Goal: Information Seeking & Learning: Learn about a topic

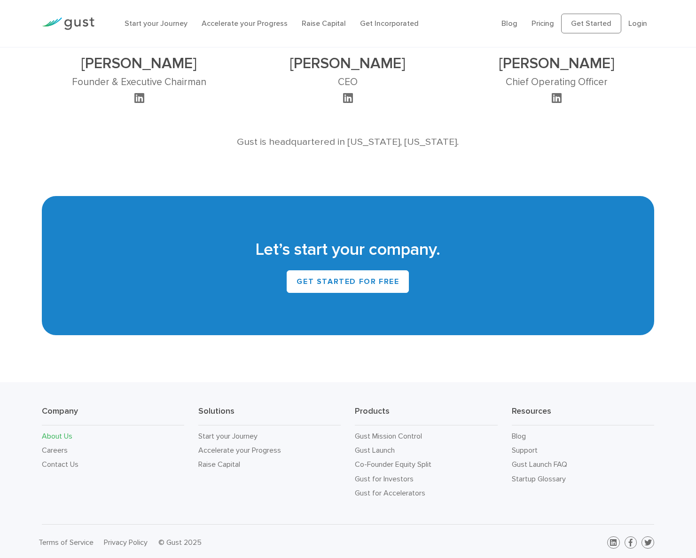
scroll to position [672, 0]
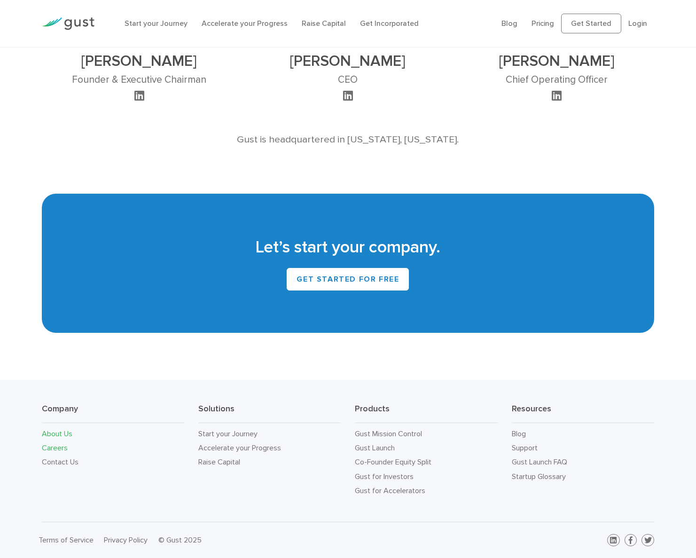
click at [59, 449] on link "Careers" at bounding box center [55, 447] width 26 height 9
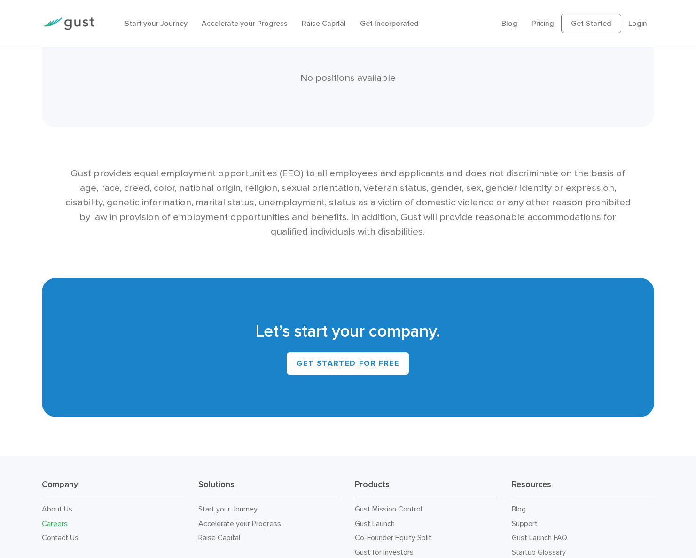
scroll to position [1843, 0]
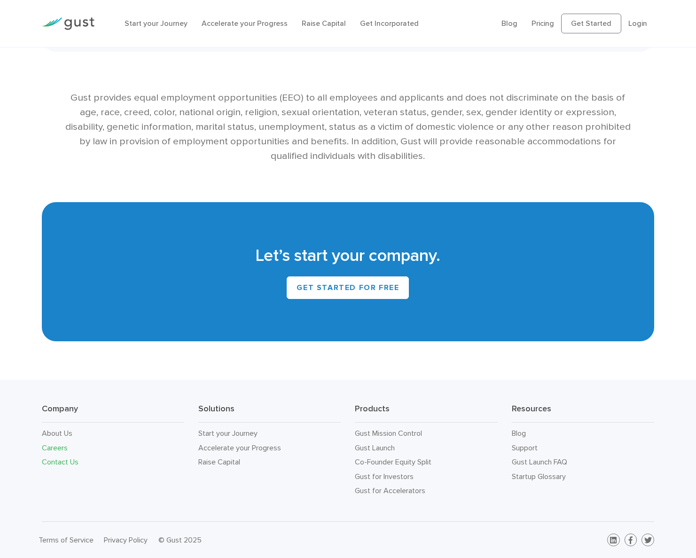
click at [63, 464] on link "Contact Us" at bounding box center [60, 461] width 37 height 9
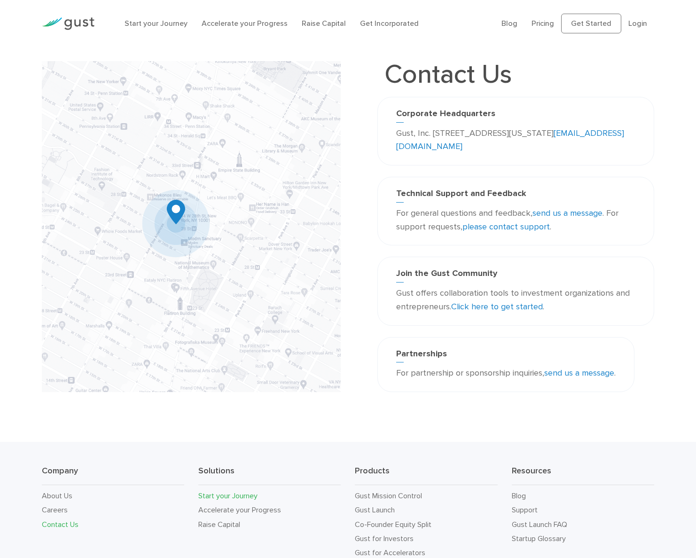
click at [231, 494] on link "Start your Journey" at bounding box center [227, 495] width 59 height 9
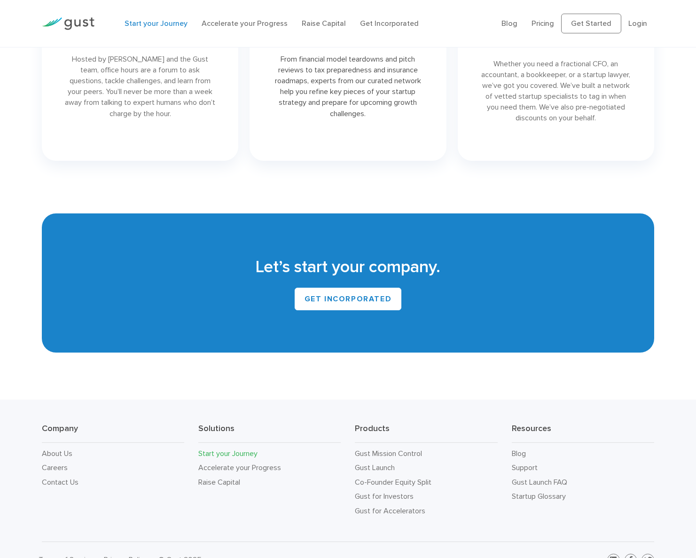
scroll to position [1600, 0]
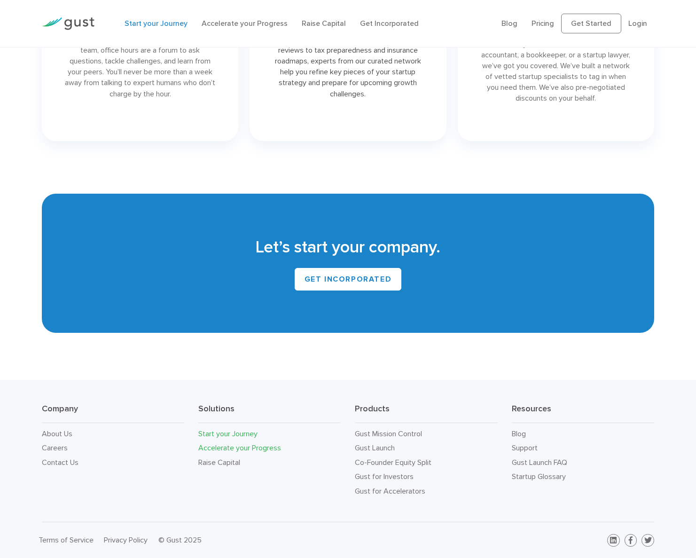
click at [210, 447] on link "Accelerate your Progress" at bounding box center [239, 447] width 83 height 9
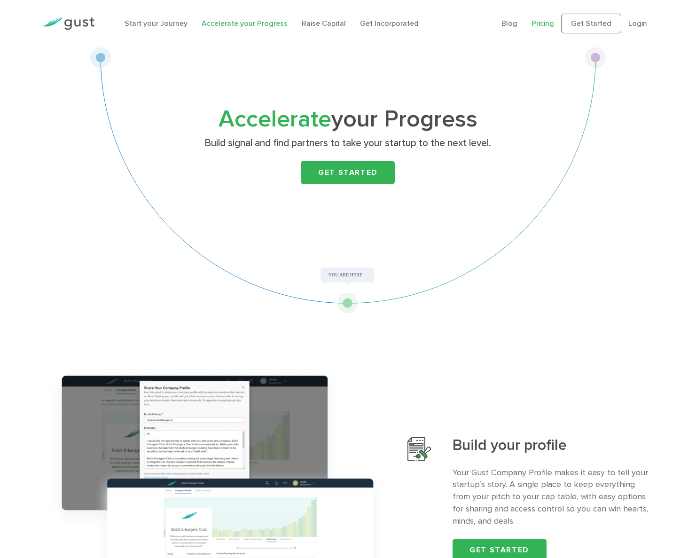
click at [545, 22] on link "Pricing" at bounding box center [542, 23] width 23 height 9
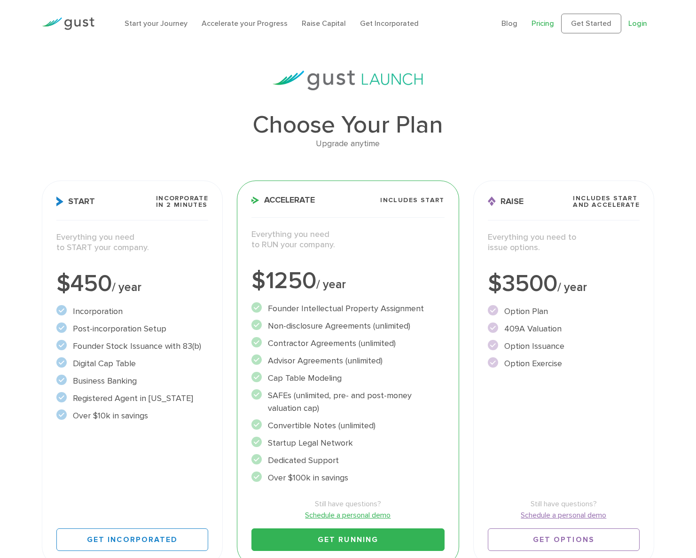
click at [636, 27] on link "Login" at bounding box center [637, 23] width 19 height 9
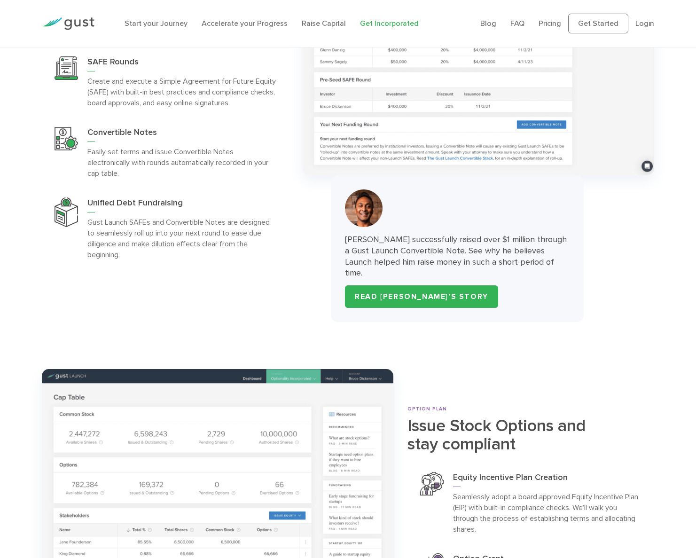
scroll to position [2642, 0]
click at [373, 290] on link "READ [PERSON_NAME]’S STORY" at bounding box center [421, 296] width 153 height 23
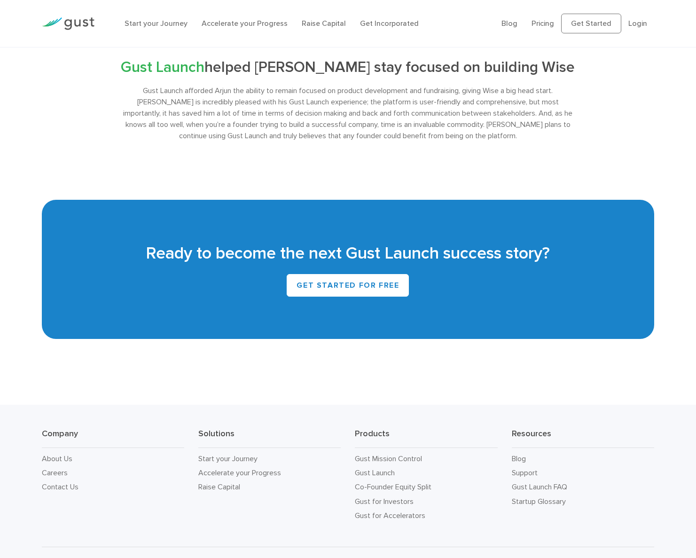
scroll to position [1807, 0]
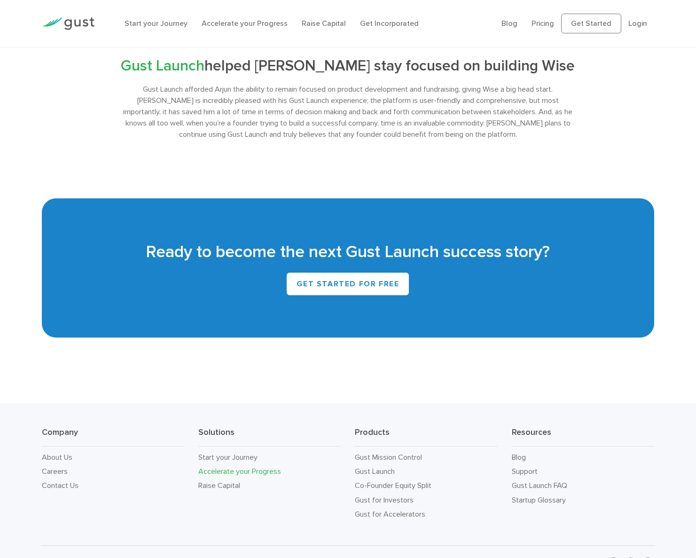
click at [232, 466] on link "Accelerate your Progress" at bounding box center [239, 470] width 83 height 9
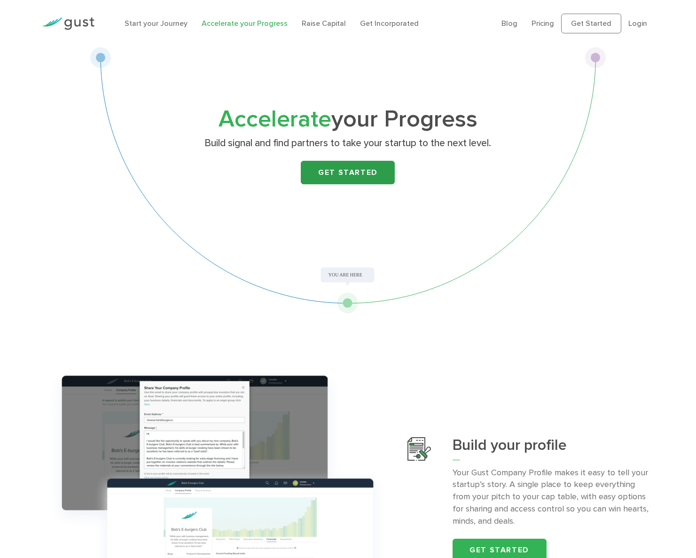
click at [325, 173] on link "Get Started" at bounding box center [348, 172] width 94 height 23
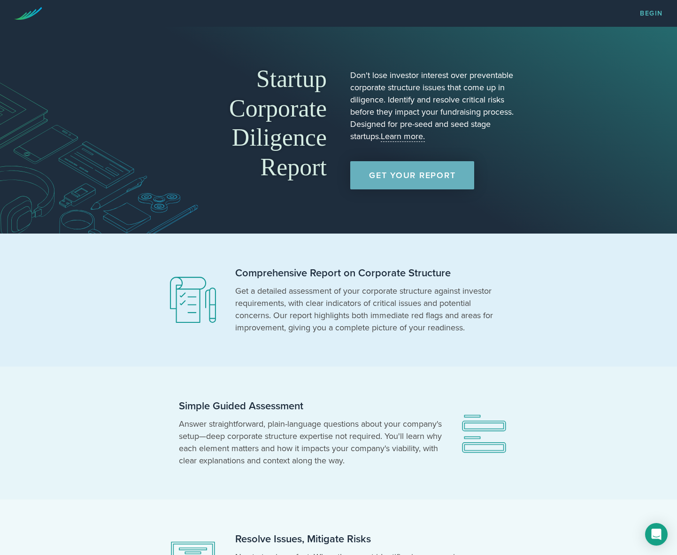
click at [392, 181] on link "Get Your Report" at bounding box center [412, 175] width 124 height 28
